Goal: Unclear: Browse casually

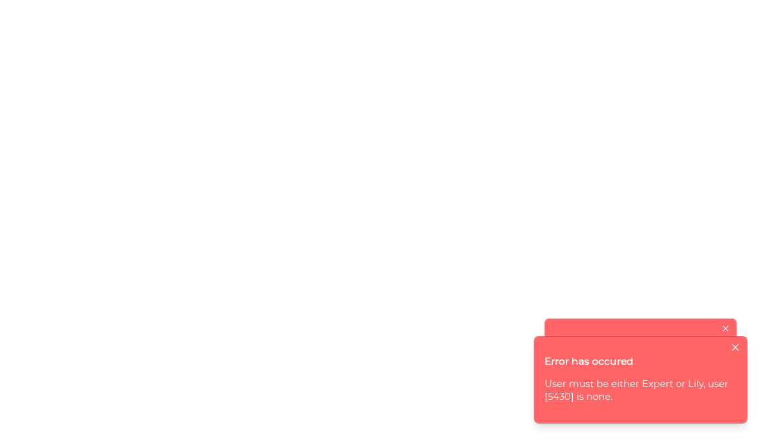
click at [175, 68] on div at bounding box center [384, 222] width 768 height 444
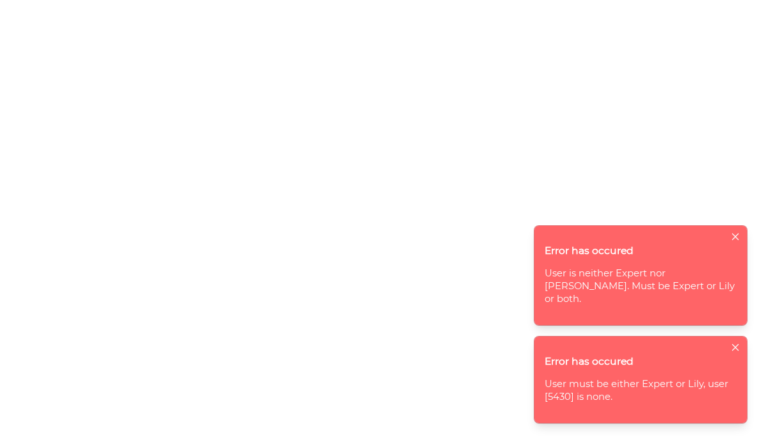
click at [736, 348] on icon "close" at bounding box center [735, 347] width 8 height 8
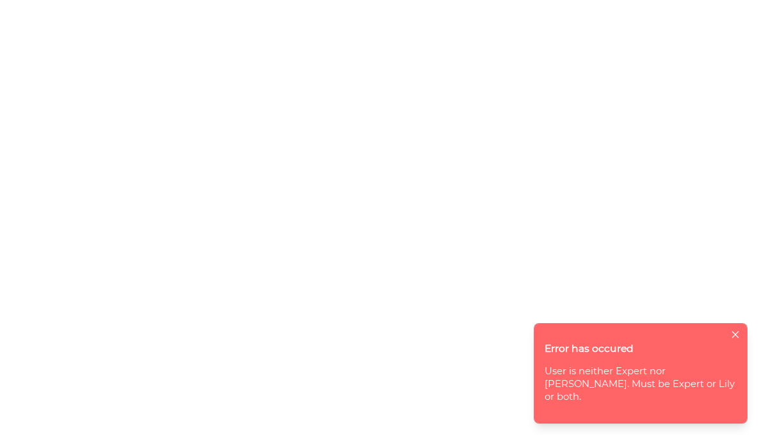
click at [736, 338] on icon "close" at bounding box center [735, 334] width 8 height 8
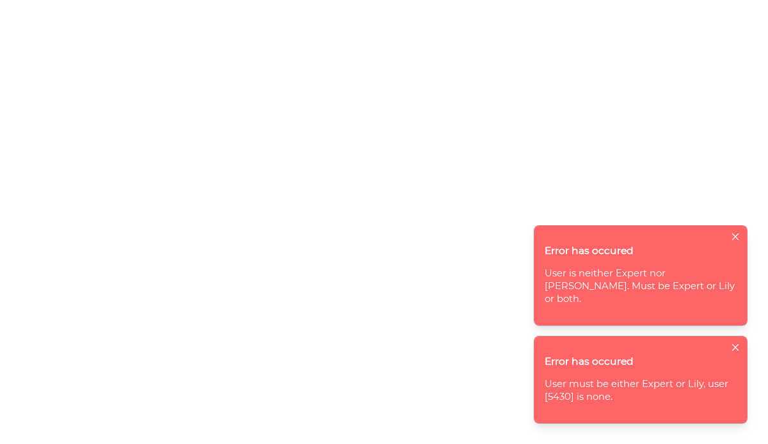
click at [737, 343] on icon "close" at bounding box center [735, 347] width 8 height 8
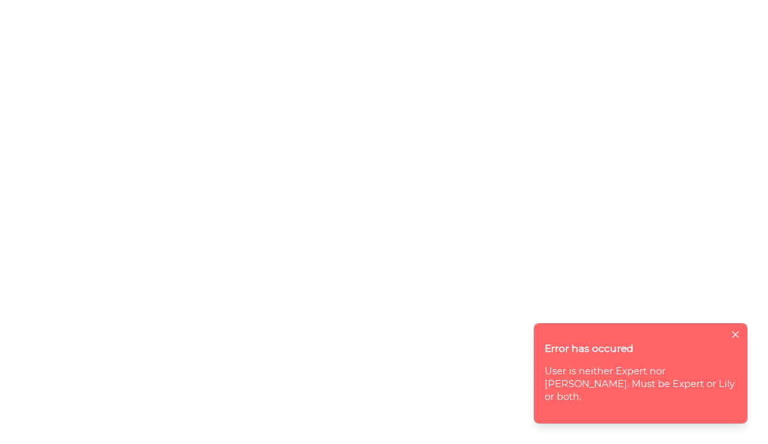
click at [737, 338] on icon "close" at bounding box center [735, 334] width 8 height 8
